Goal: Task Accomplishment & Management: Use online tool/utility

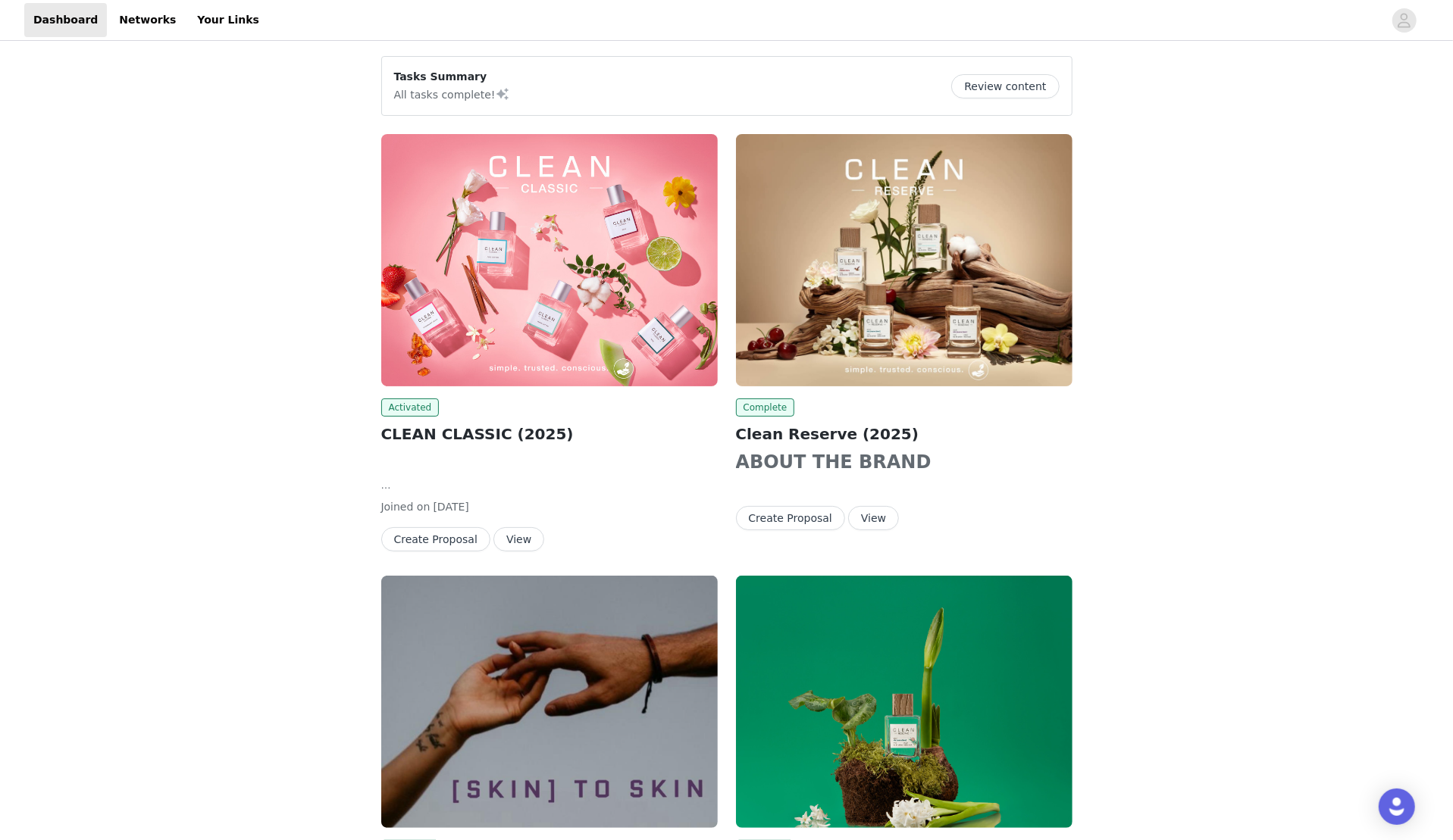
click at [550, 313] on img at bounding box center [549, 260] width 337 height 252
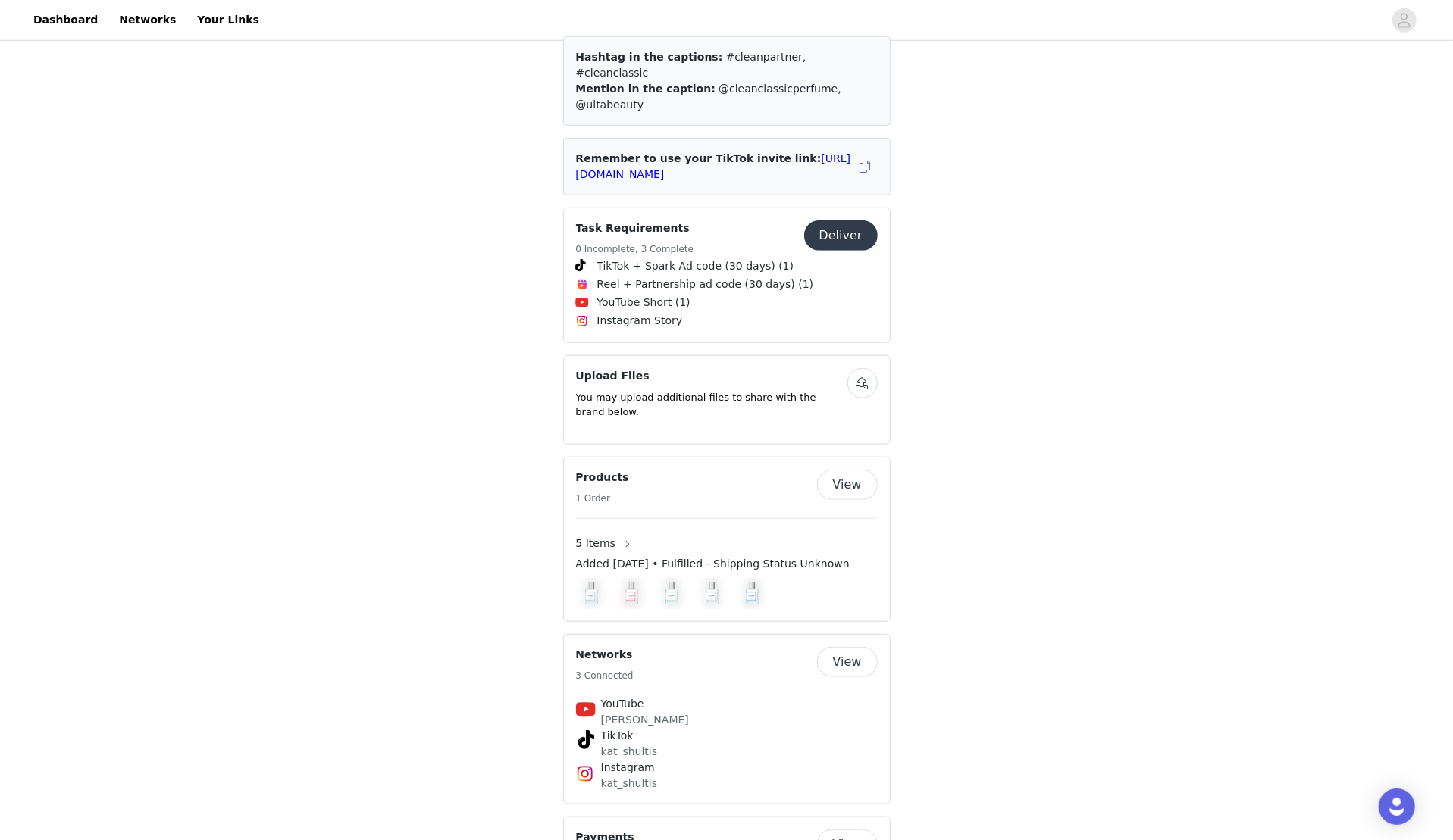
scroll to position [922, 0]
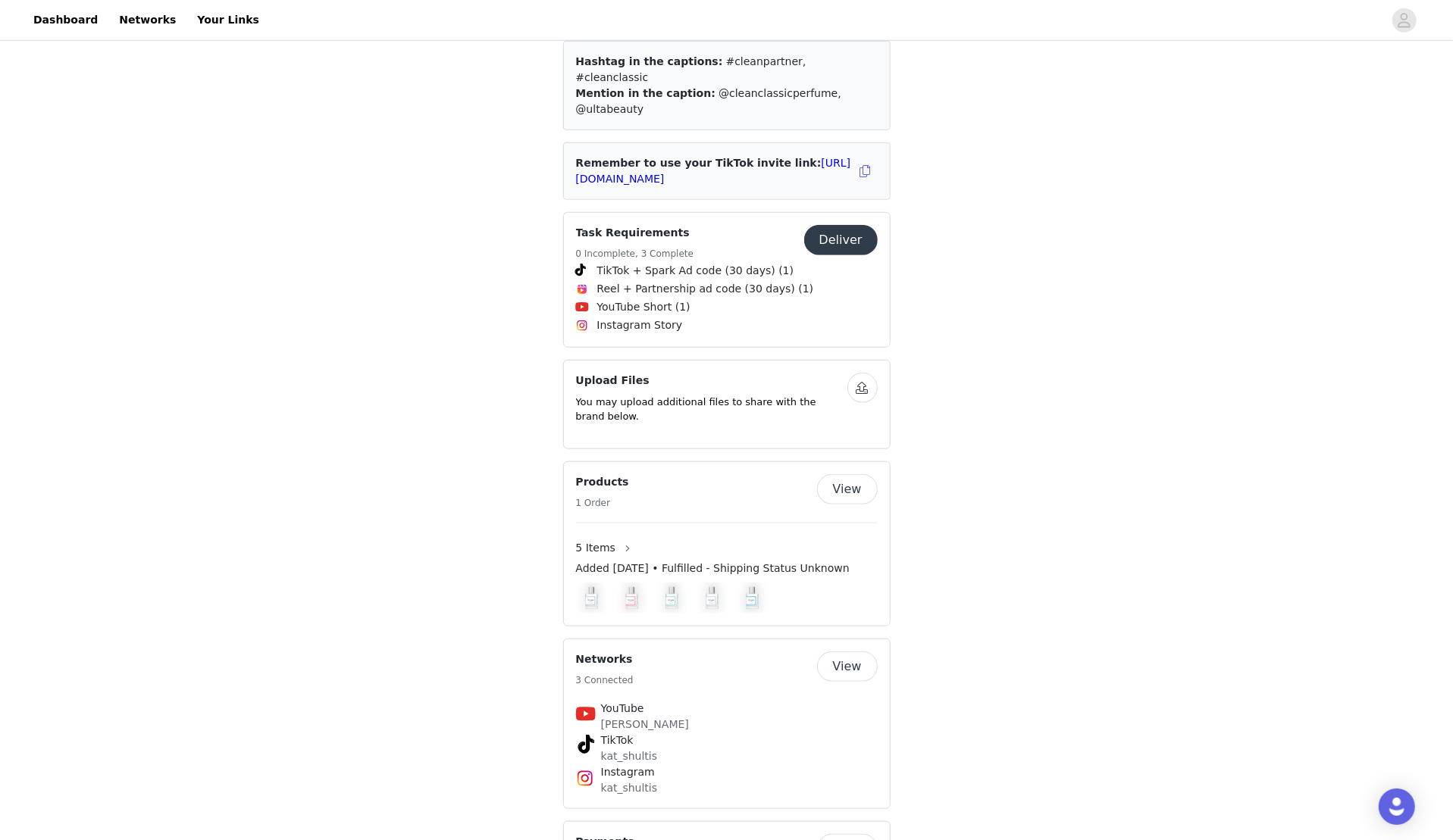
click at [851, 604] on button "View" at bounding box center [847, 667] width 61 height 30
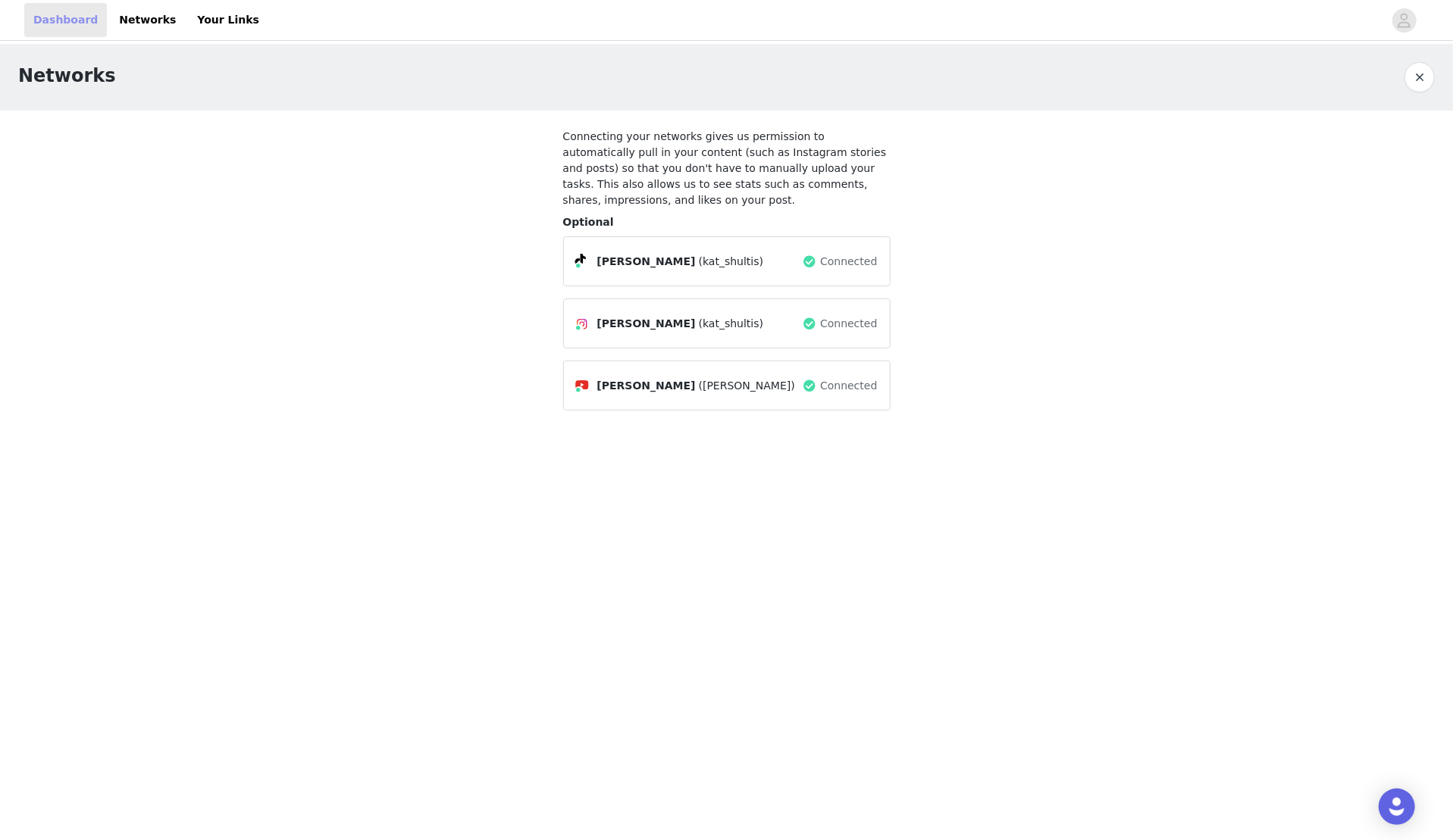
click at [77, 24] on link "Dashboard" at bounding box center [66, 20] width 83 height 34
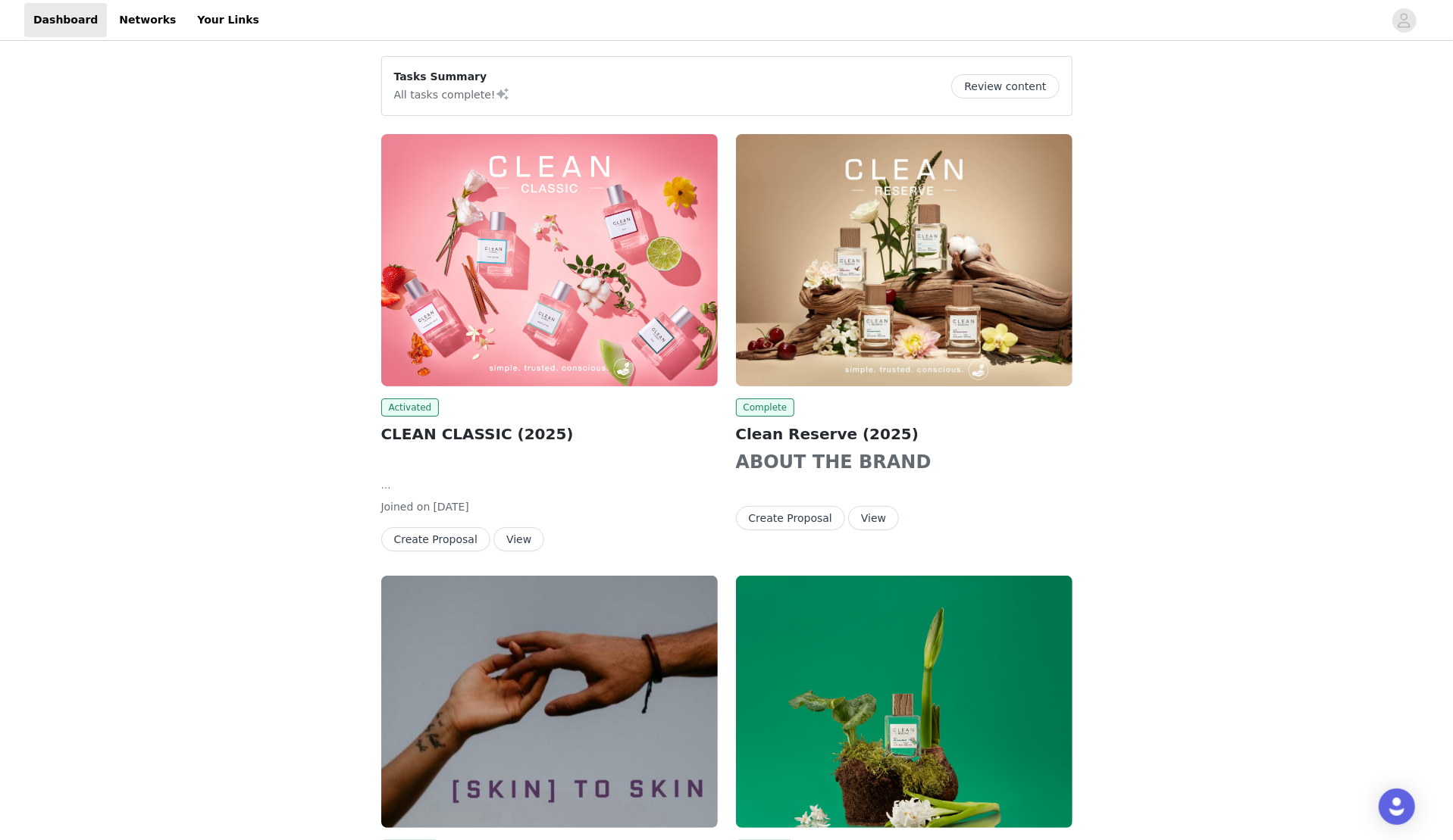
click at [840, 248] on img at bounding box center [904, 260] width 337 height 252
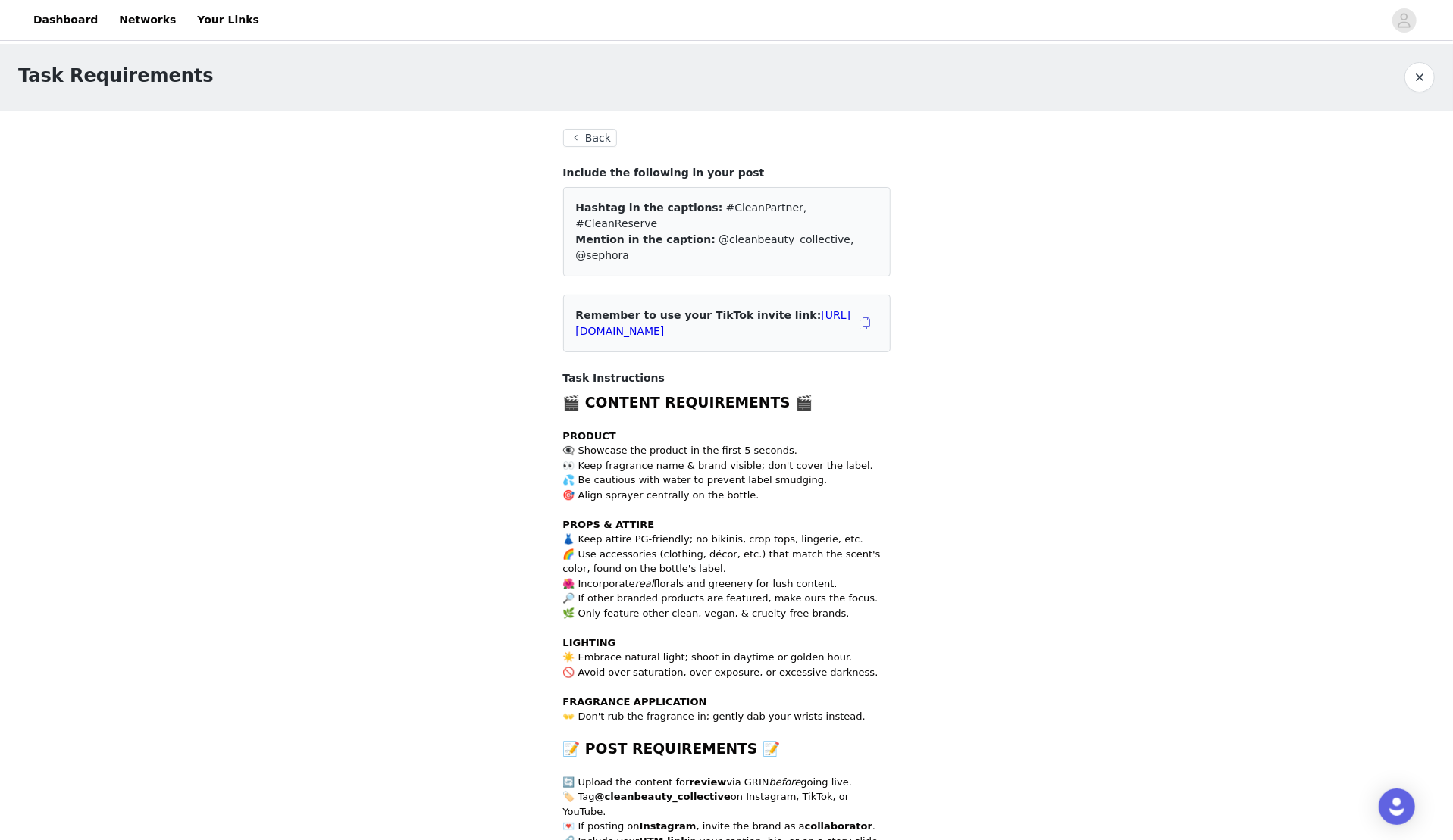
click at [601, 144] on button "Back" at bounding box center [590, 137] width 54 height 18
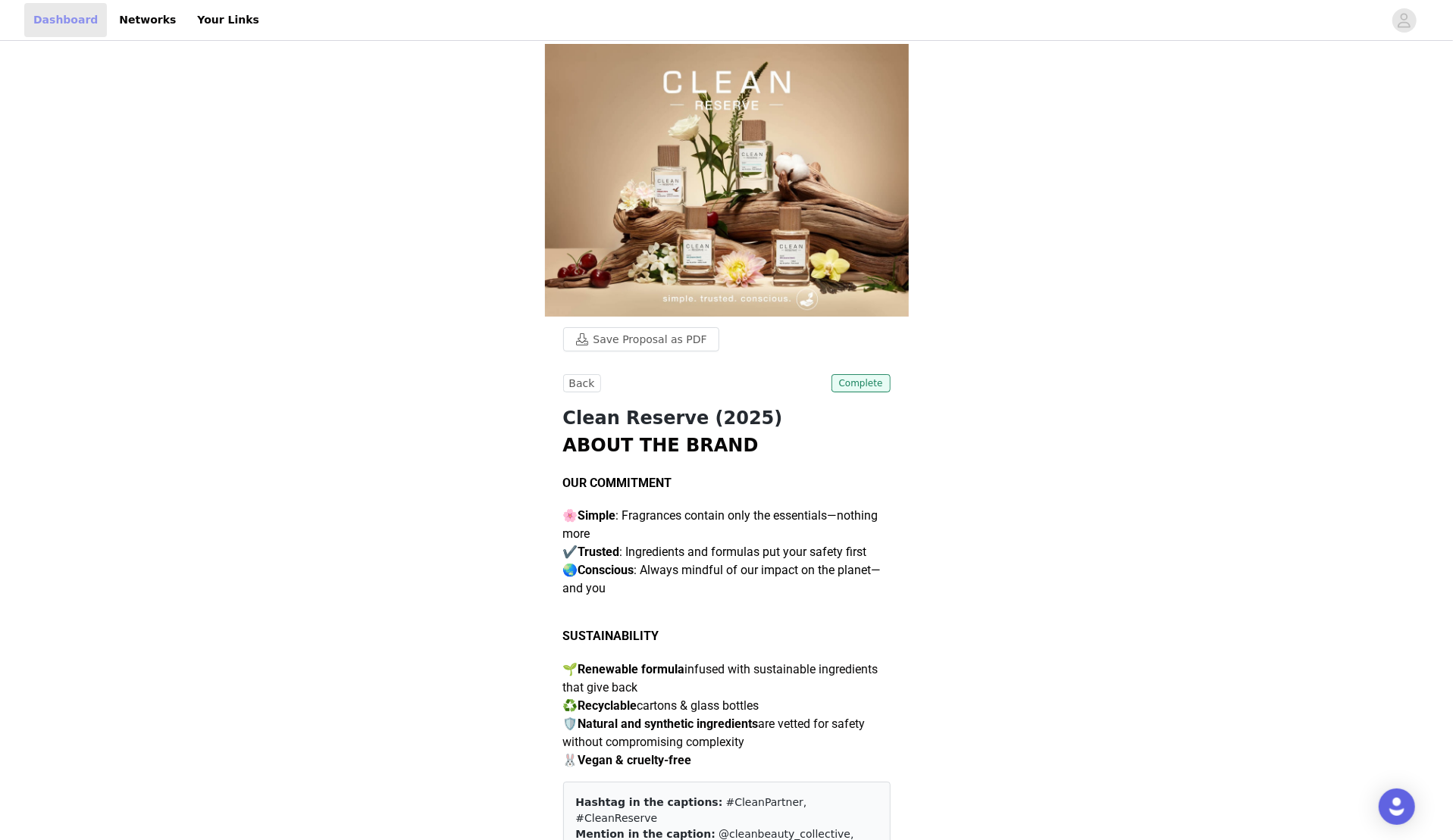
click at [61, 15] on link "Dashboard" at bounding box center [66, 20] width 83 height 34
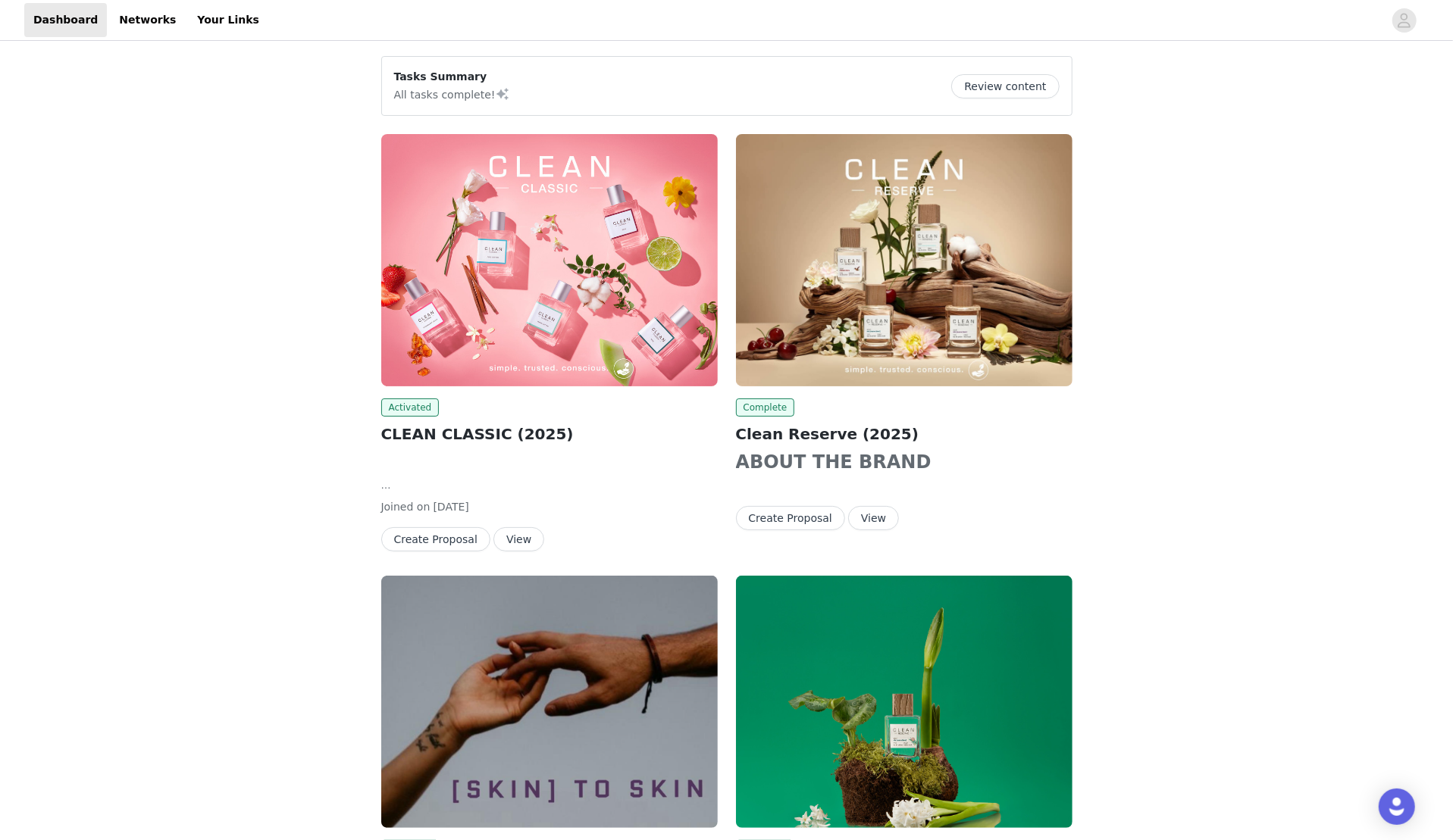
click at [507, 236] on img at bounding box center [549, 260] width 337 height 252
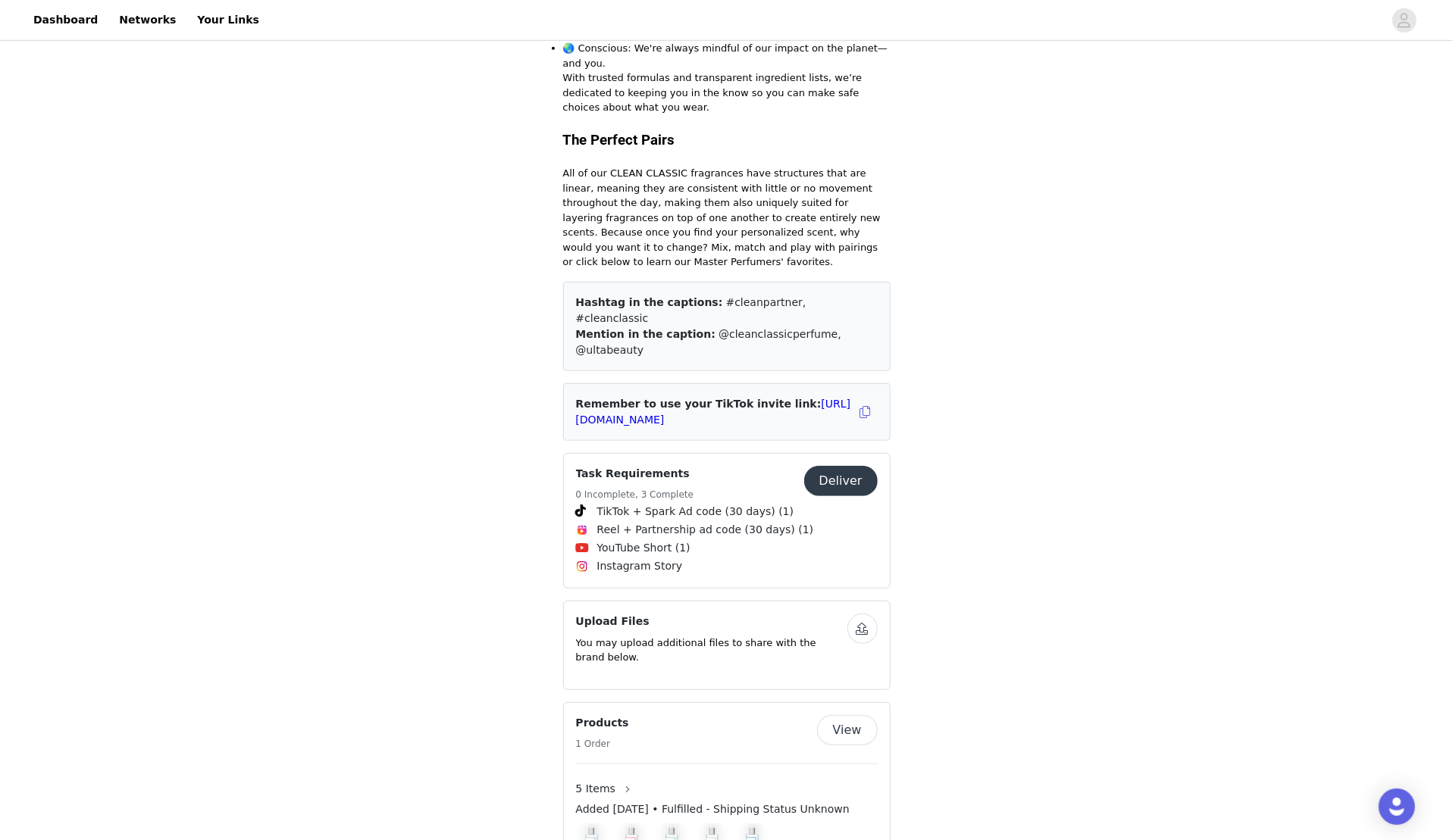
scroll to position [773, 0]
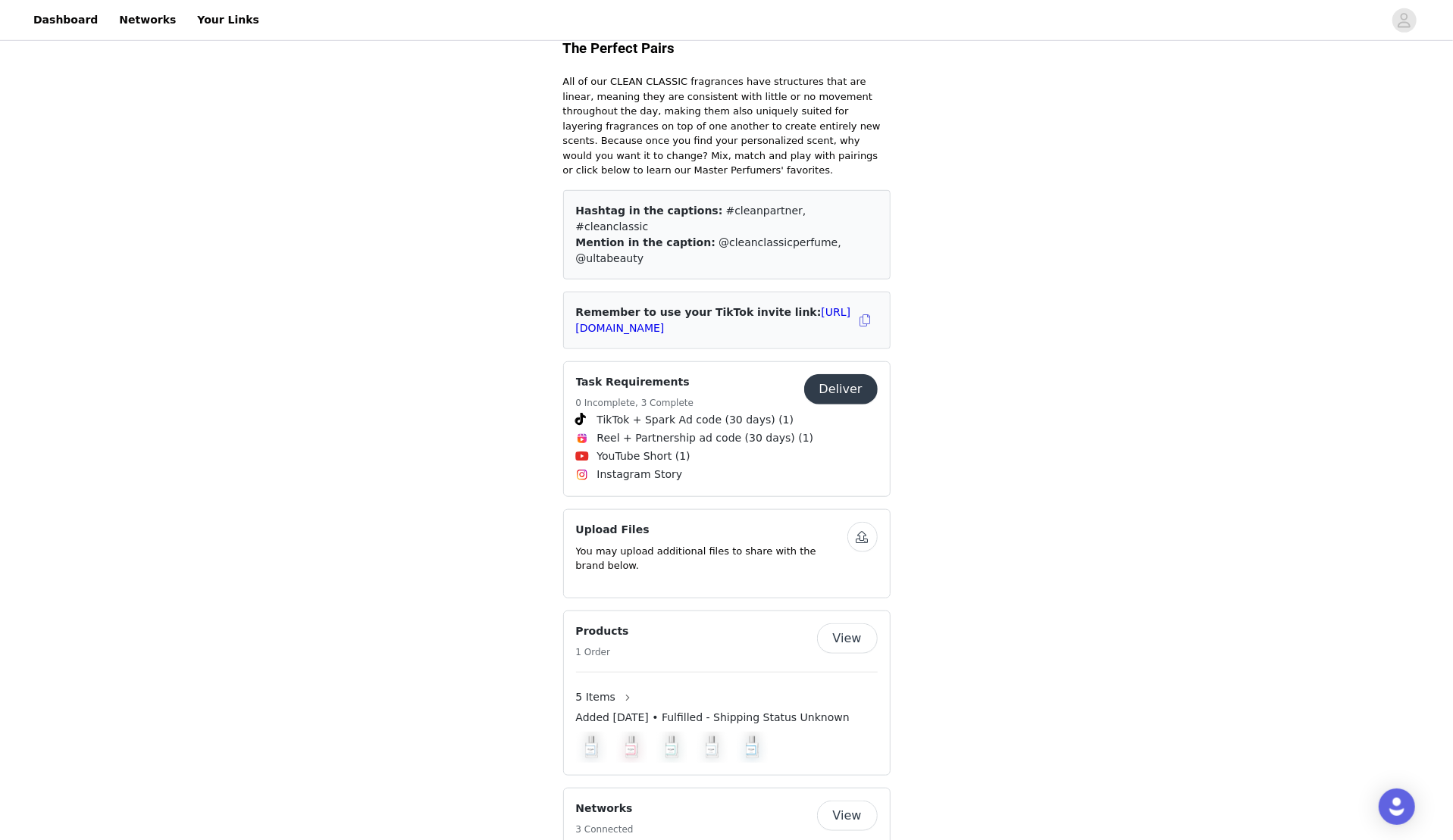
click at [852, 374] on button "Deliver" at bounding box center [840, 389] width 73 height 30
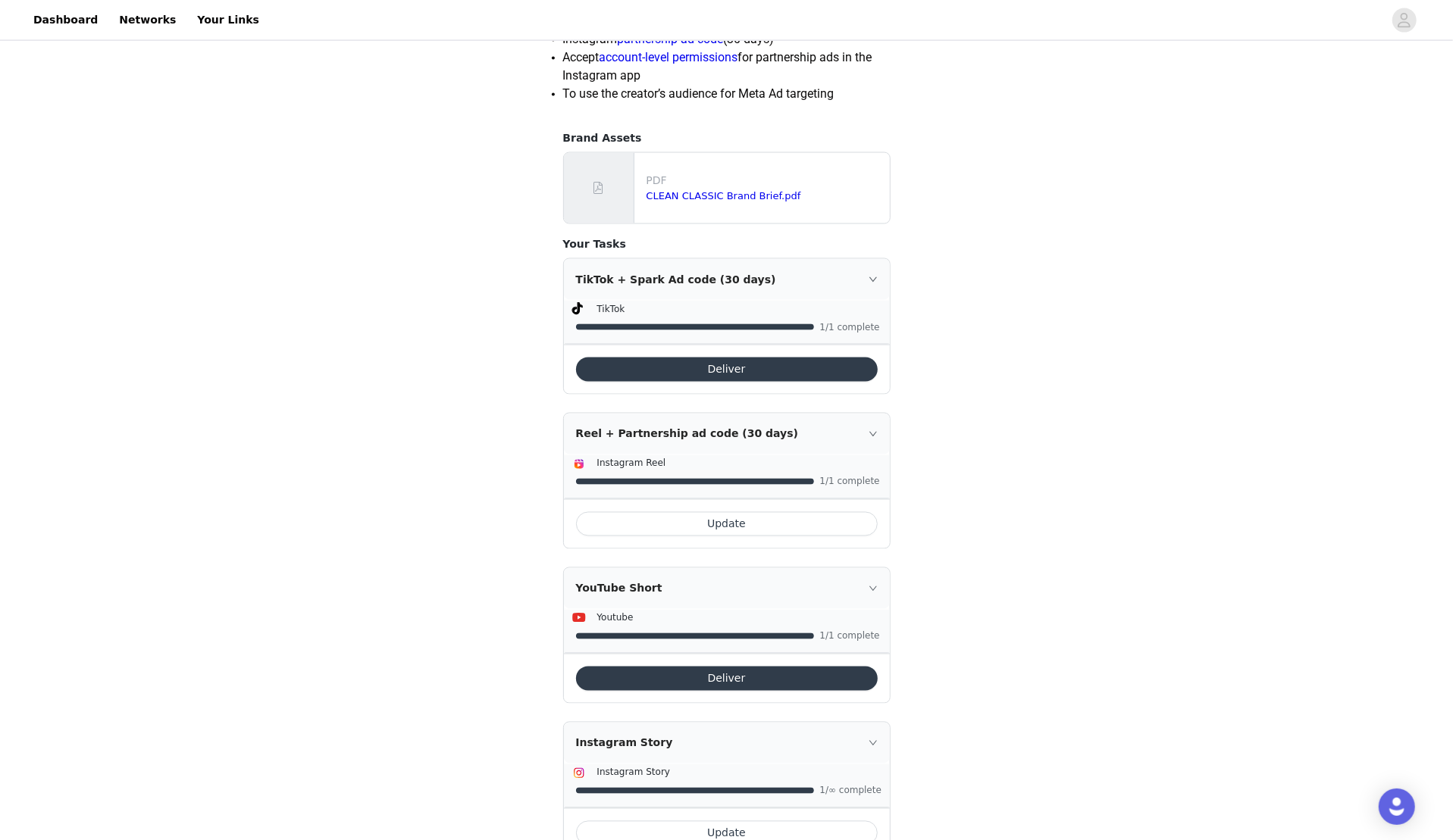
scroll to position [1868, 0]
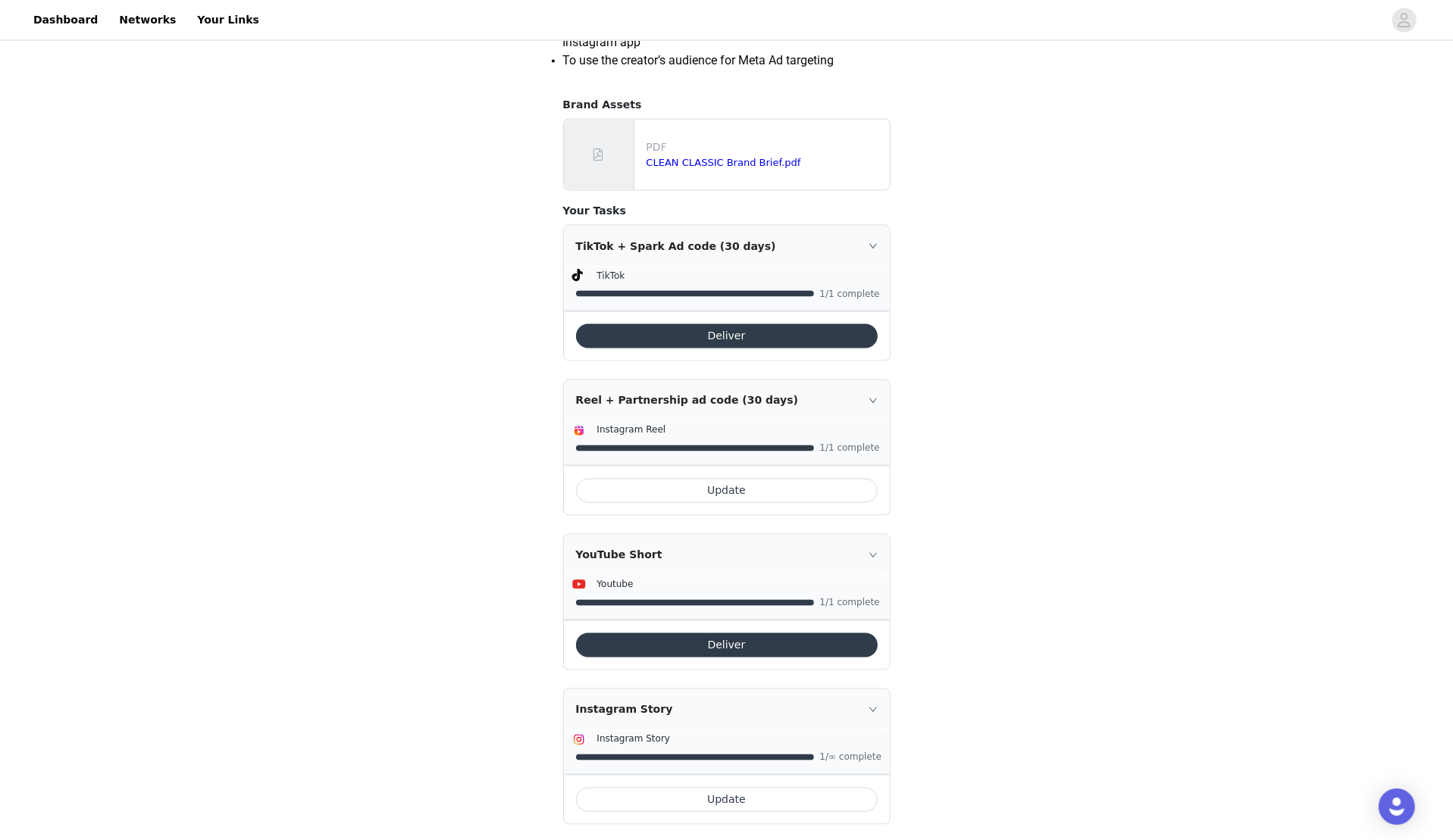
click at [724, 604] on button "Update" at bounding box center [727, 800] width 302 height 24
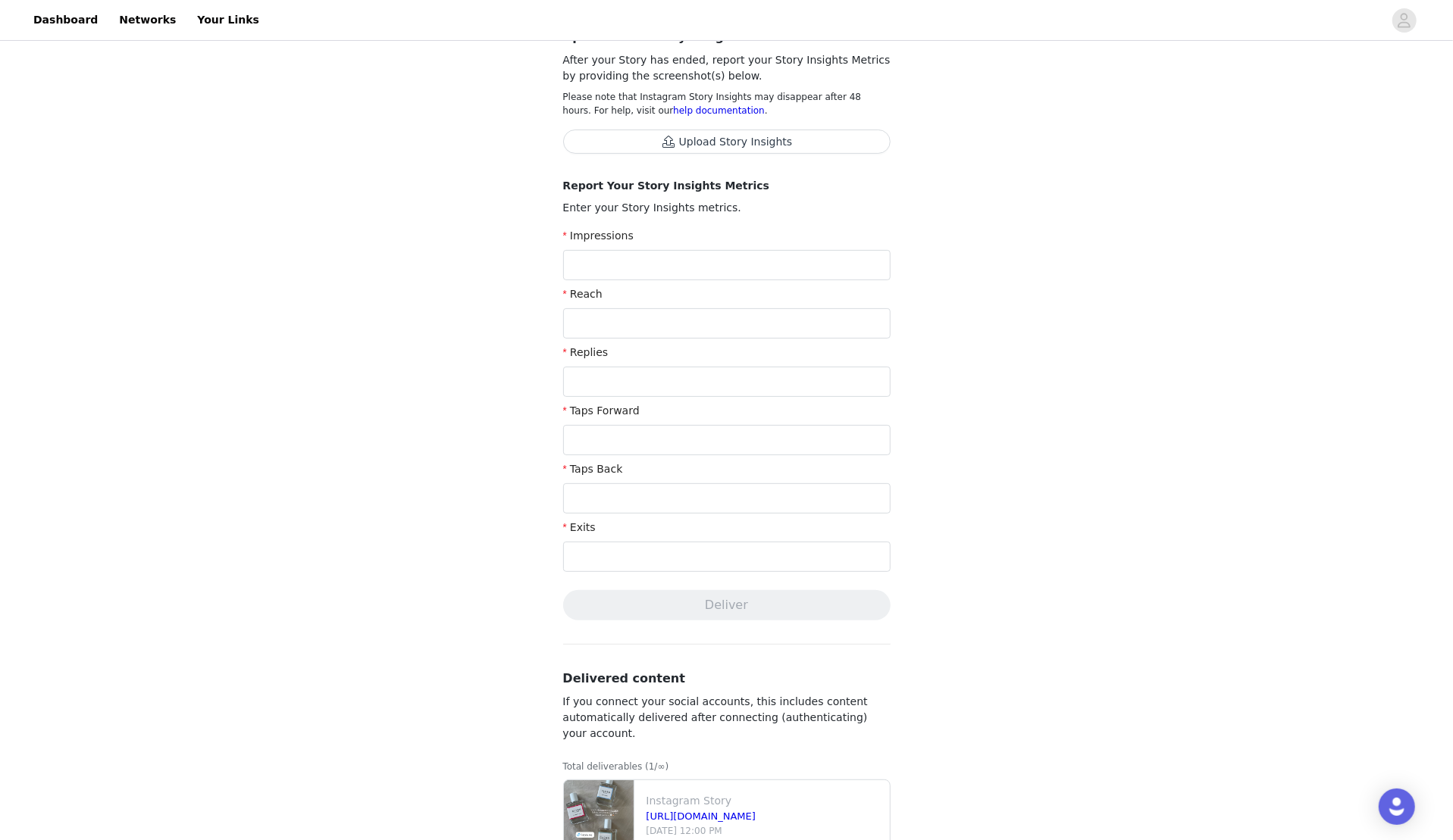
scroll to position [283, 0]
